Goal: Task Accomplishment & Management: Manage account settings

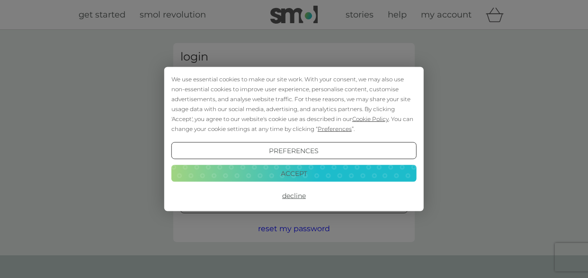
click at [313, 155] on button "Preferences" at bounding box center [293, 150] width 245 height 17
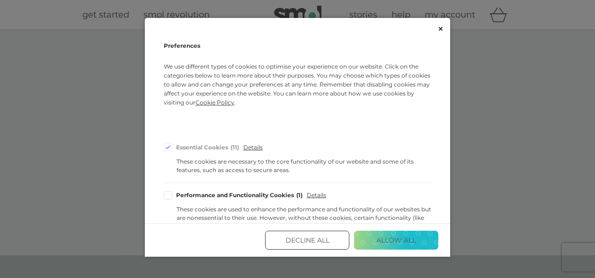
click at [380, 242] on button "Allow All" at bounding box center [396, 240] width 84 height 19
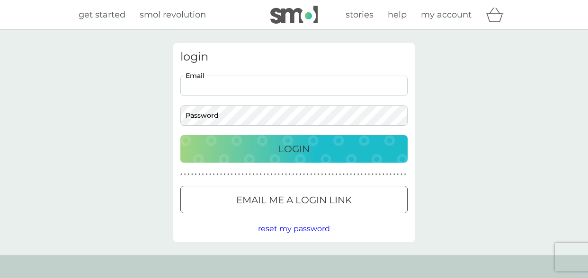
click at [232, 88] on input "Email" at bounding box center [293, 86] width 227 height 20
type input "[EMAIL_ADDRESS][PERSON_NAME][DOMAIN_NAME]"
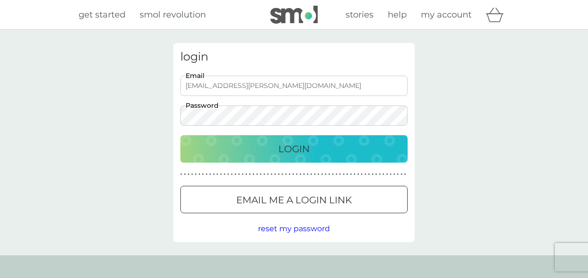
click at [234, 141] on div "Login" at bounding box center [294, 148] width 208 height 15
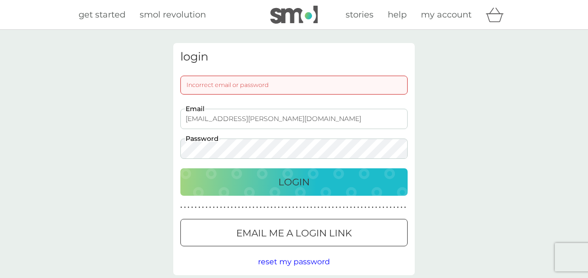
click at [248, 189] on div "Login" at bounding box center [294, 182] width 208 height 15
click at [296, 183] on p "Login" at bounding box center [293, 182] width 31 height 15
